Goal: Share content: Share content

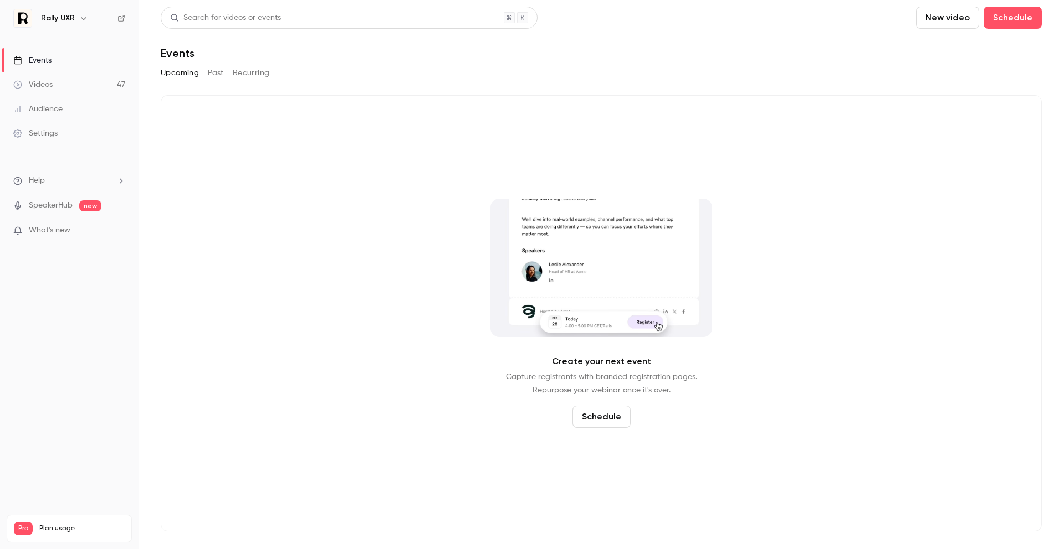
click at [64, 60] on link "Events" at bounding box center [69, 60] width 138 height 24
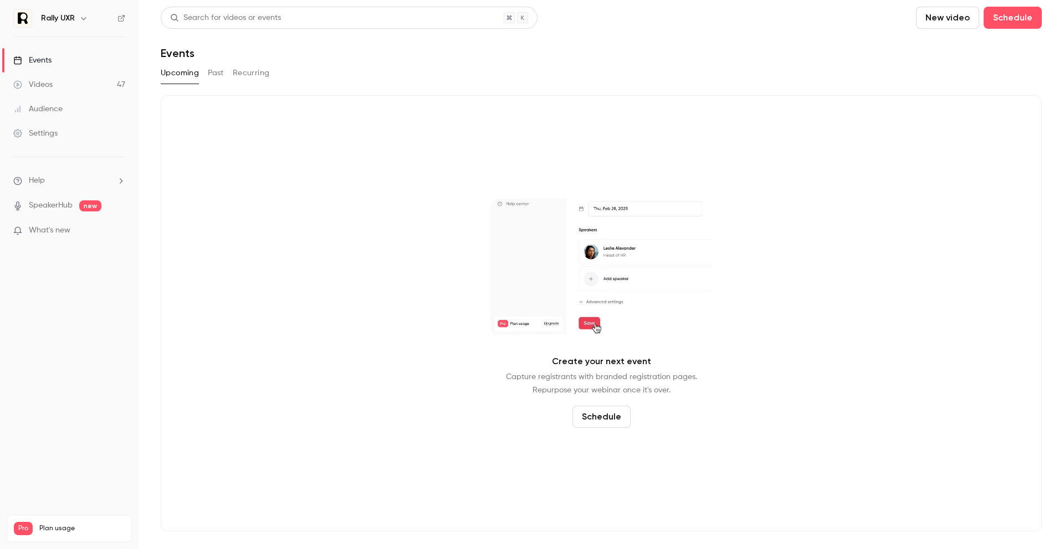
click at [219, 70] on button "Past" at bounding box center [216, 73] width 16 height 18
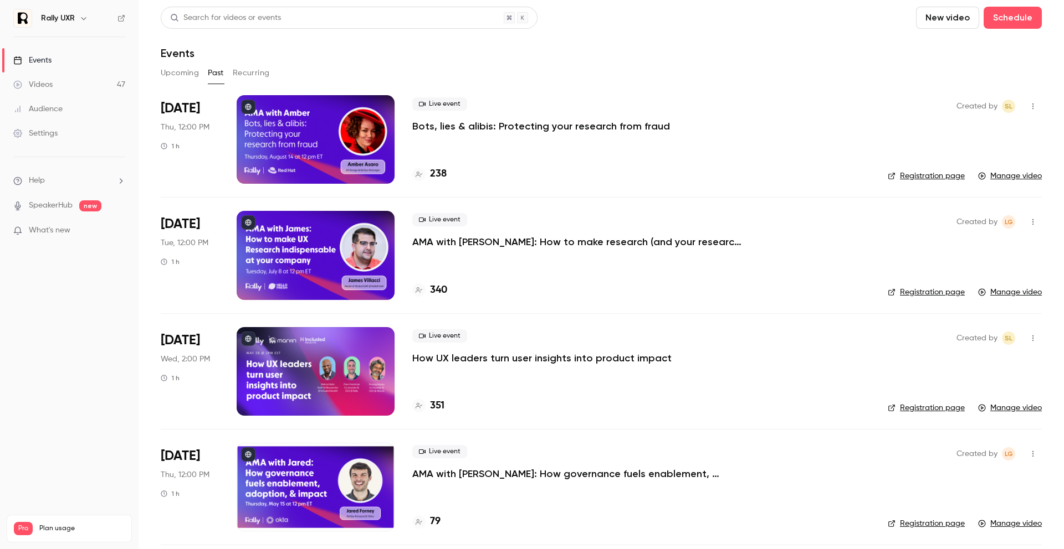
click at [441, 138] on div "Live event Bots, lies & alibis: Protecting your research from fraud 238" at bounding box center [641, 139] width 458 height 89
click at [449, 127] on p "Bots, lies & alibis: Protecting your research from fraud" at bounding box center [541, 126] width 258 height 13
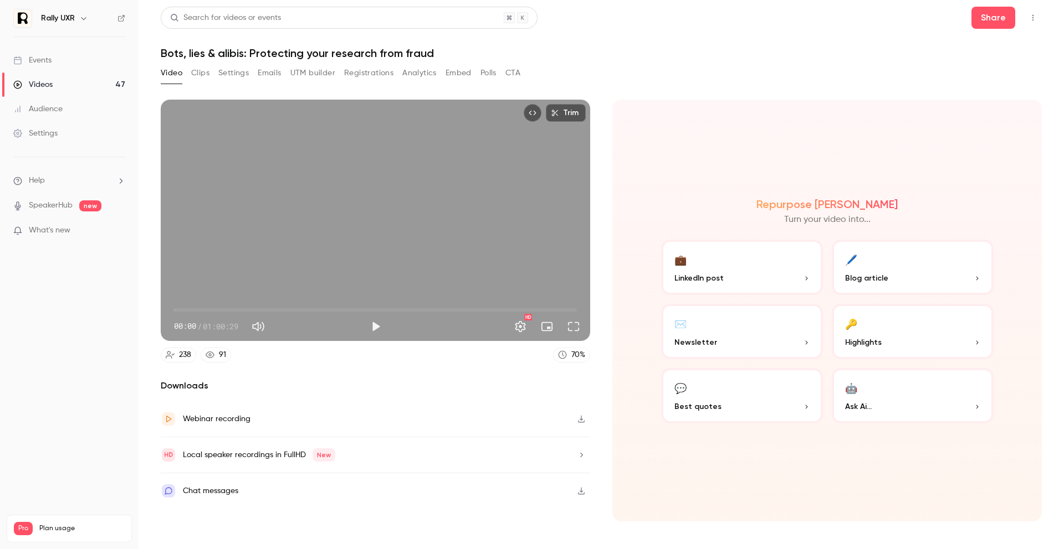
click at [369, 73] on button "Registrations" at bounding box center [368, 73] width 49 height 18
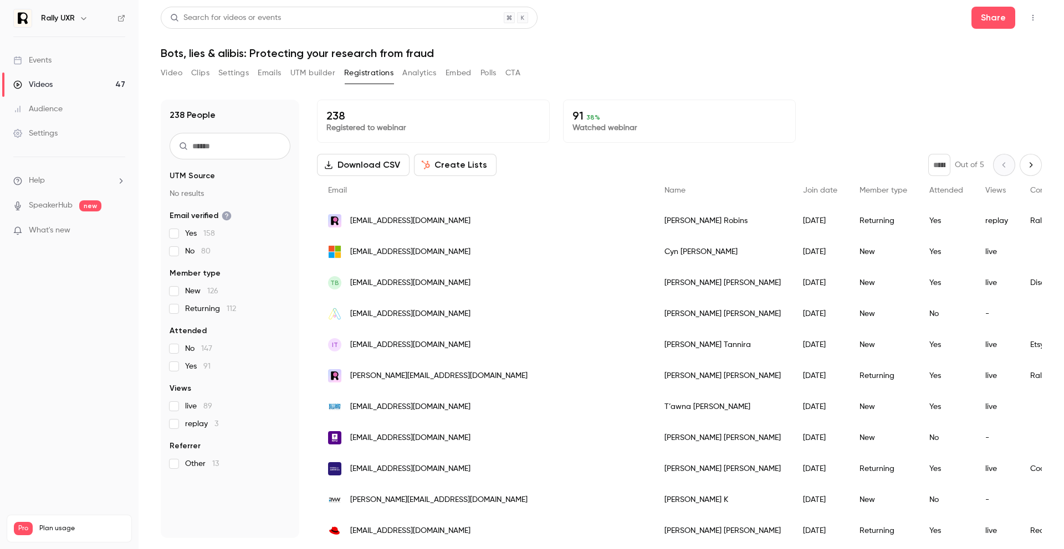
click at [259, 146] on input "text" at bounding box center [229, 146] width 121 height 27
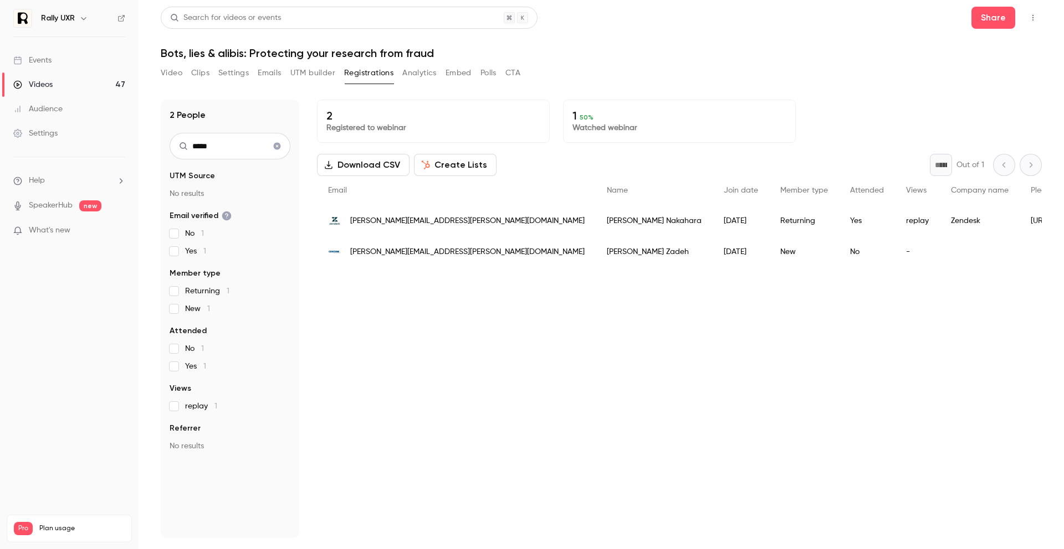
click at [207, 151] on input "*****" at bounding box center [229, 146] width 121 height 27
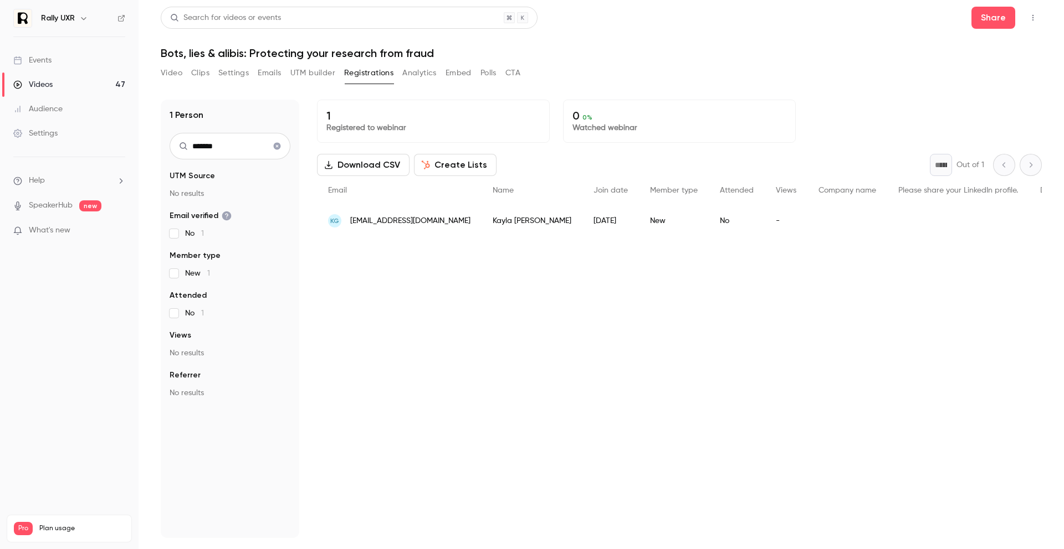
click at [246, 146] on input "*******" at bounding box center [229, 146] width 121 height 27
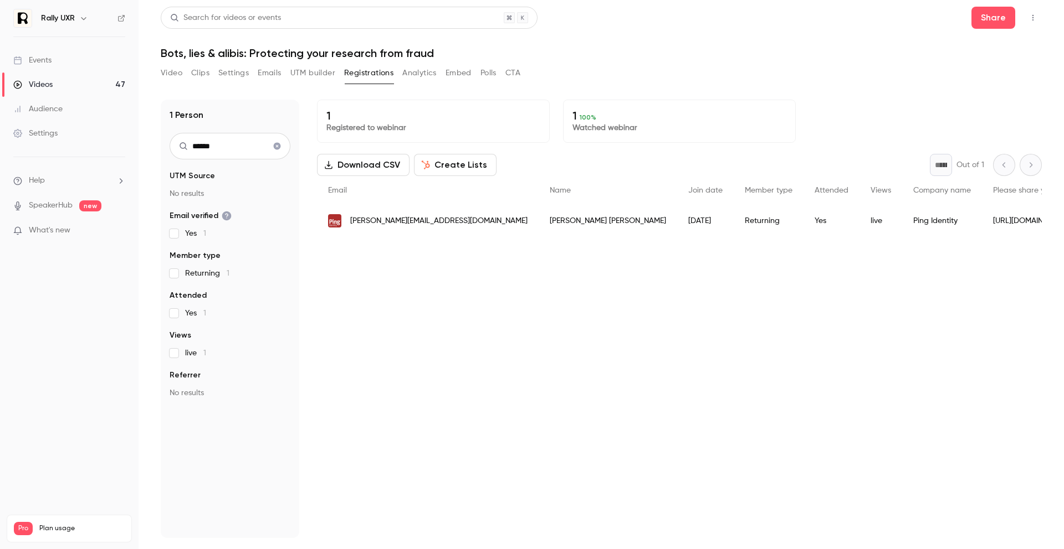
click at [435, 220] on span "[PERSON_NAME][EMAIL_ADDRESS][DOMAIN_NAME]" at bounding box center [438, 221] width 177 height 12
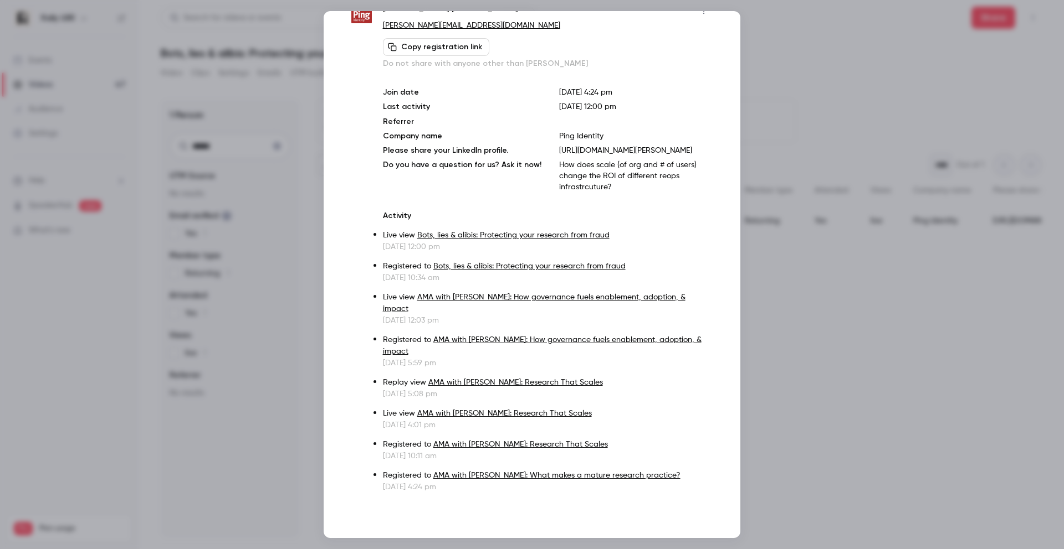
scroll to position [112, 0]
drag, startPoint x: 479, startPoint y: 166, endPoint x: 407, endPoint y: 156, distance: 73.2
click at [407, 156] on div "Join date [DATE] 4:24 pm Last activity [DATE] 12:00 pm Referrer Company name Pi…" at bounding box center [548, 140] width 330 height 106
copy p "How does scale (of org and # of users) change the ROI of different reops infras…"
click at [793, 269] on div at bounding box center [532, 274] width 1064 height 549
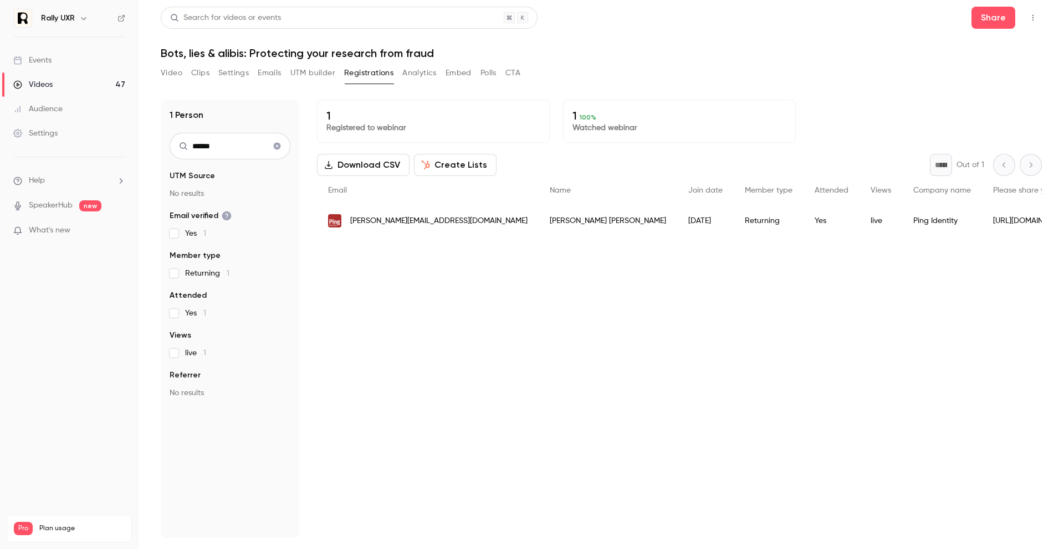
click at [244, 144] on input "******" at bounding box center [229, 146] width 121 height 27
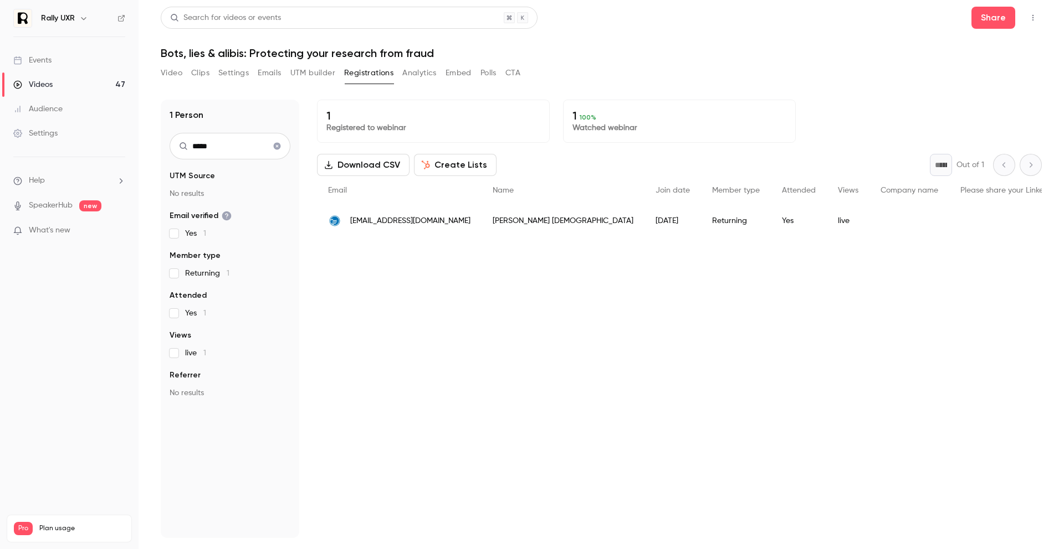
click at [240, 145] on input "*****" at bounding box center [229, 146] width 121 height 27
type input "*****"
click at [729, 225] on div "live" at bounding box center [749, 221] width 43 height 31
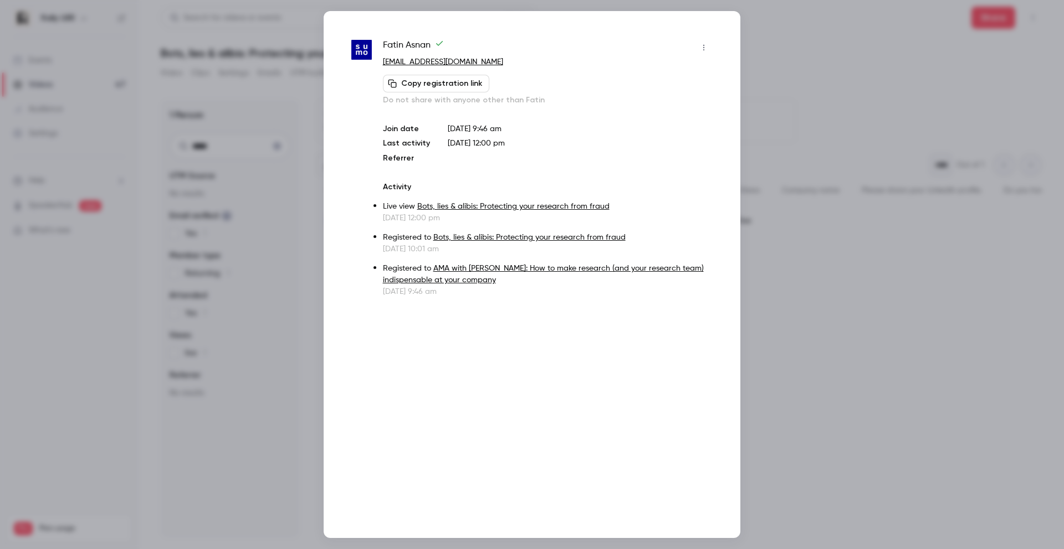
click at [793, 299] on div at bounding box center [532, 274] width 1064 height 549
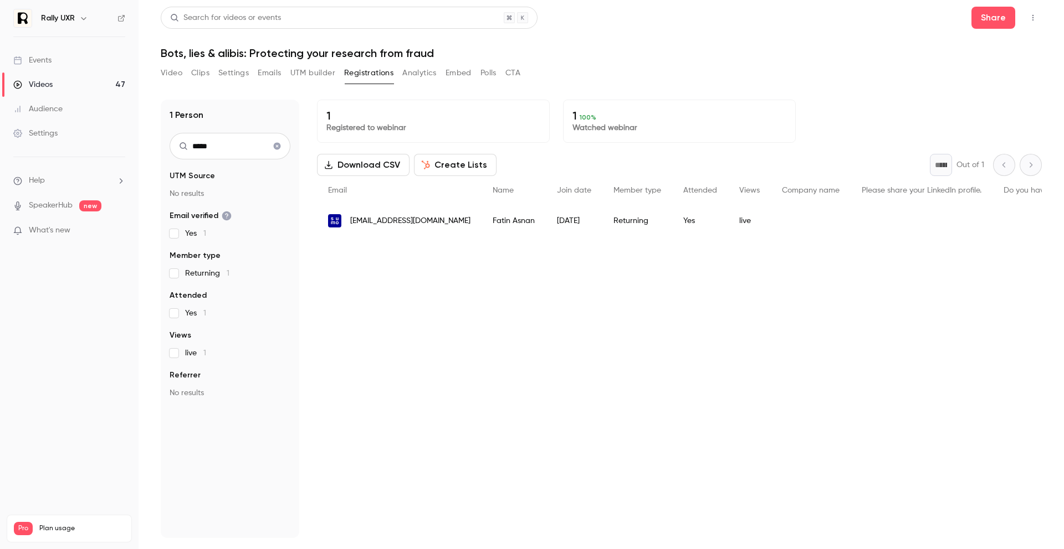
click at [65, 56] on link "Events" at bounding box center [69, 60] width 138 height 24
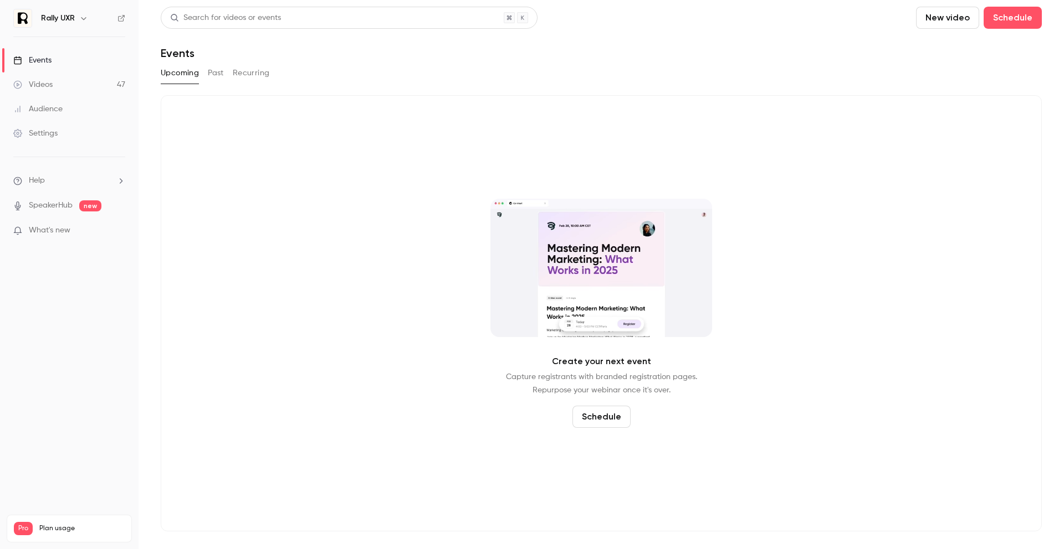
click at [216, 67] on button "Past" at bounding box center [216, 73] width 16 height 18
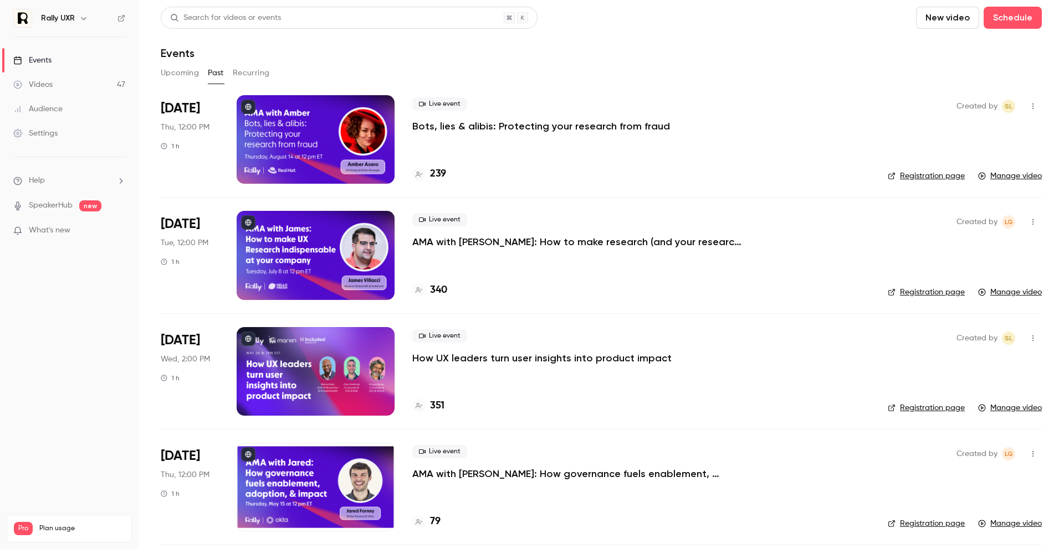
click at [203, 148] on div "[DATE] Thu, 12:00 PM 1 h" at bounding box center [190, 139] width 58 height 89
click at [192, 110] on span "[DATE]" at bounding box center [180, 109] width 39 height 18
click at [292, 152] on div at bounding box center [316, 139] width 158 height 89
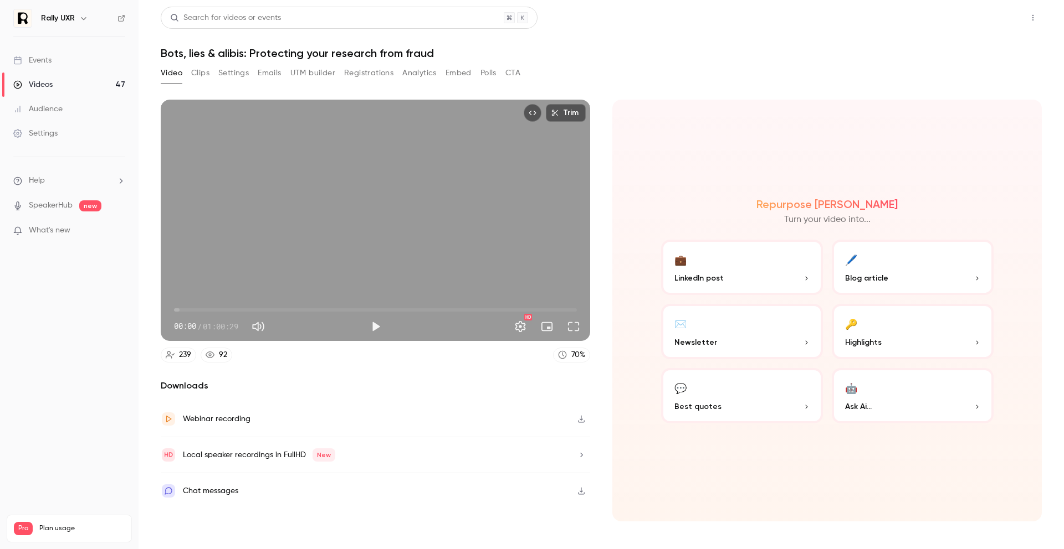
click at [978, 17] on button "Share" at bounding box center [993, 18] width 44 height 22
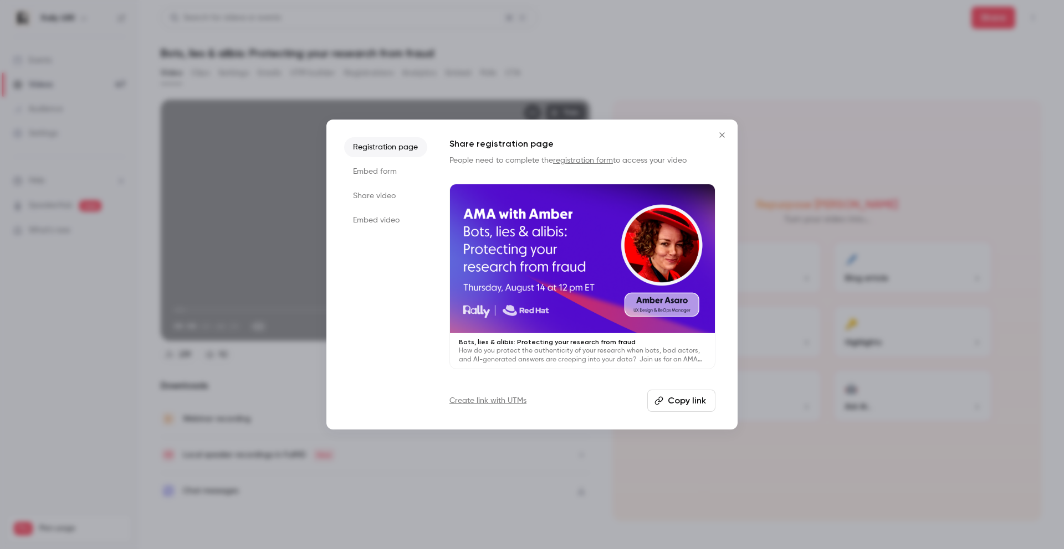
click at [685, 395] on button "Copy link" at bounding box center [681, 401] width 68 height 22
click at [683, 402] on button "Copy link" at bounding box center [681, 401] width 68 height 22
